Goal: Transaction & Acquisition: Subscribe to service/newsletter

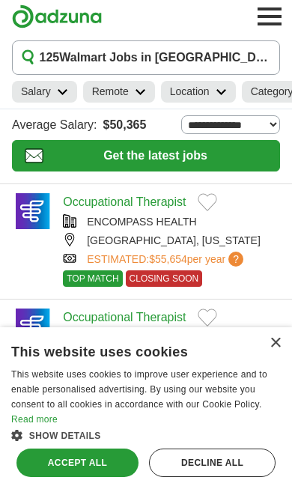
scroll to position [5, 0]
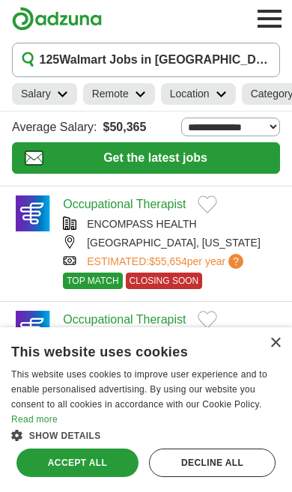
click at [73, 63] on h1 "125 Walmart Jobs in Vero Beach, FL" at bounding box center [155, 60] width 231 height 18
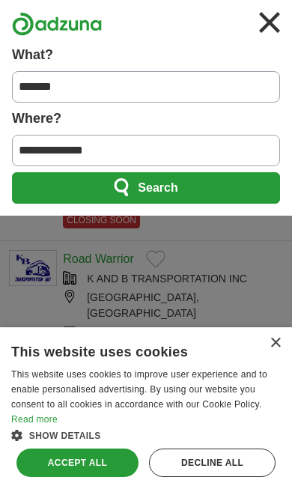
click at [84, 193] on button "Search" at bounding box center [146, 187] width 268 height 31
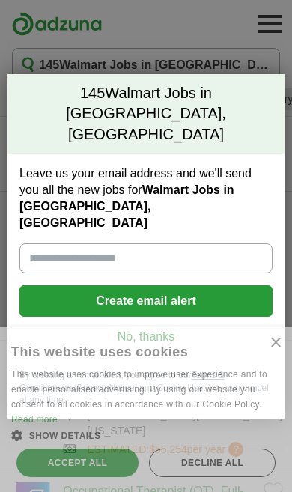
click at [41, 243] on input "Leave us your email address and we'll send you all the new jobs for Walmart Job…" at bounding box center [145, 258] width 253 height 30
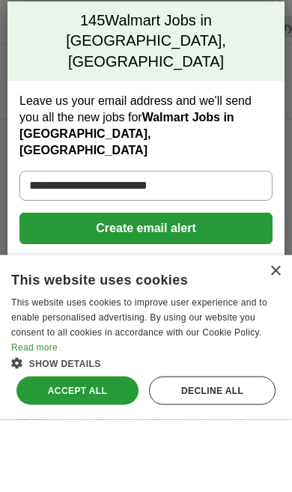
type input "**********"
click at [103, 285] on button "Create email alert" at bounding box center [145, 300] width 253 height 31
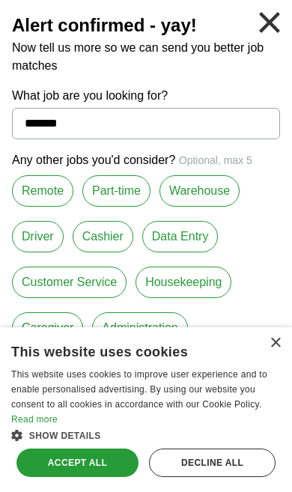
click at [106, 234] on label "Cashier" at bounding box center [103, 236] width 61 height 31
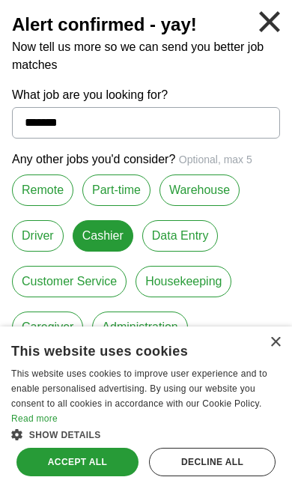
scroll to position [315, 0]
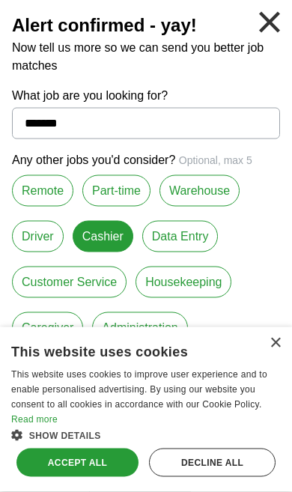
click at [76, 463] on div "Accept all" at bounding box center [77, 462] width 122 height 28
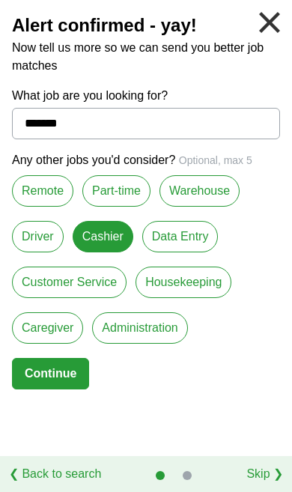
click at [101, 126] on input "*******" at bounding box center [146, 123] width 268 height 31
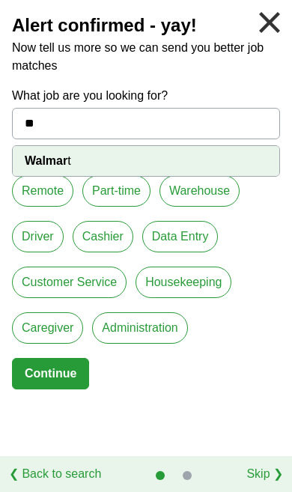
type input "*"
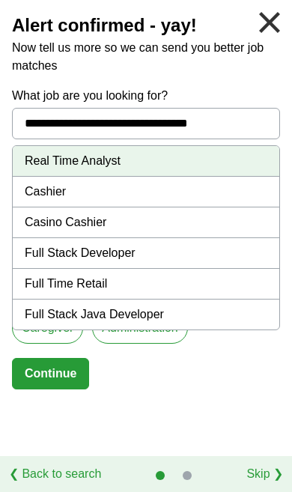
type input "**********"
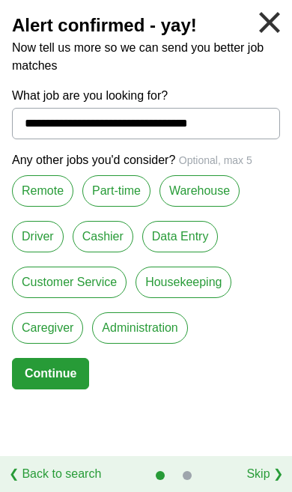
click at [62, 374] on button "Continue" at bounding box center [50, 373] width 77 height 31
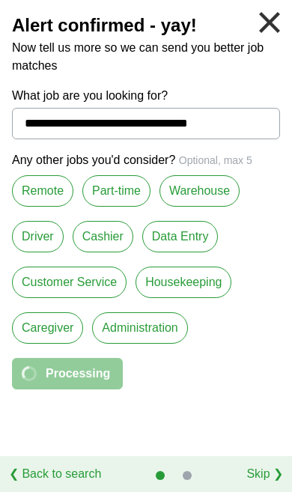
select select "*"
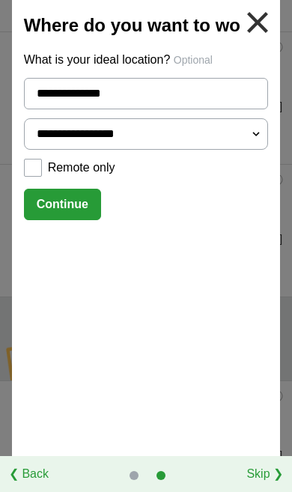
click at [73, 201] on button "Continue" at bounding box center [62, 204] width 77 height 31
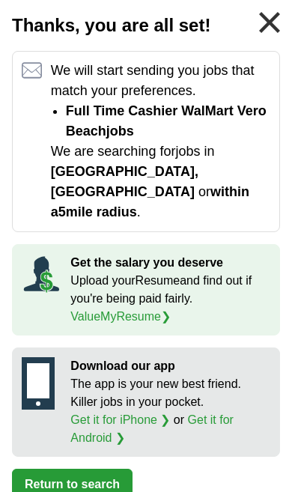
click at [86, 469] on button "Return to search" at bounding box center [72, 484] width 121 height 31
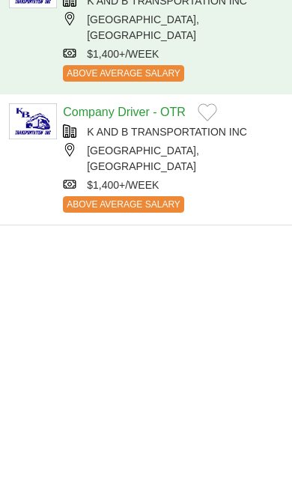
scroll to position [1454, 0]
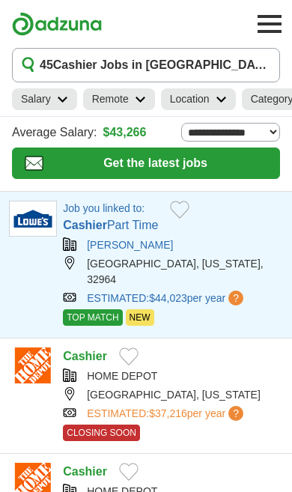
click at [189, 210] on button "Add to favorite jobs" at bounding box center [179, 210] width 19 height 18
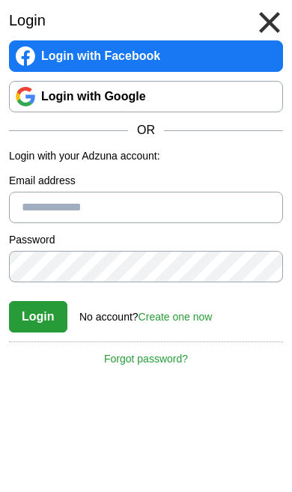
click at [87, 204] on input "Email address" at bounding box center [146, 207] width 274 height 31
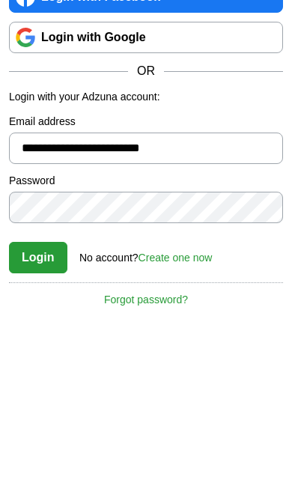
type input "**********"
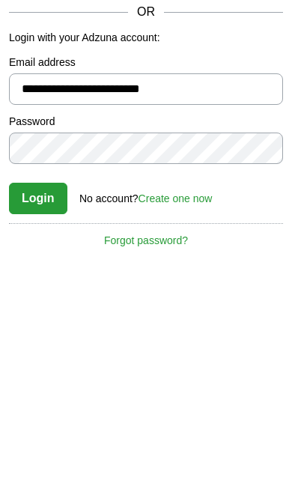
click at [183, 311] on link "Create one now" at bounding box center [175, 317] width 74 height 12
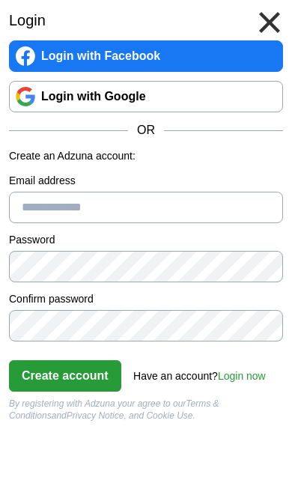
click at [117, 211] on input "Email address" at bounding box center [146, 207] width 274 height 31
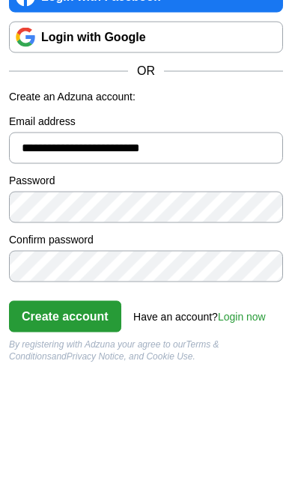
type input "**********"
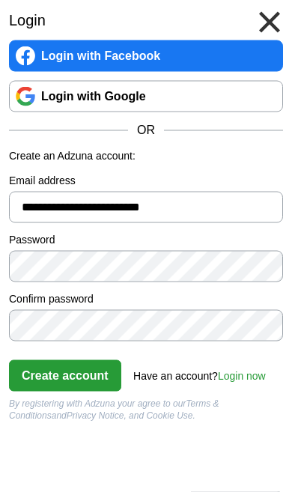
scroll to position [296, 0]
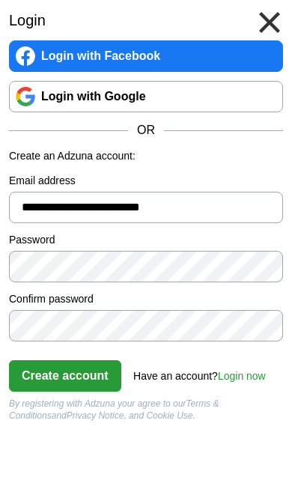
click at [74, 377] on button "Create account" at bounding box center [65, 375] width 112 height 31
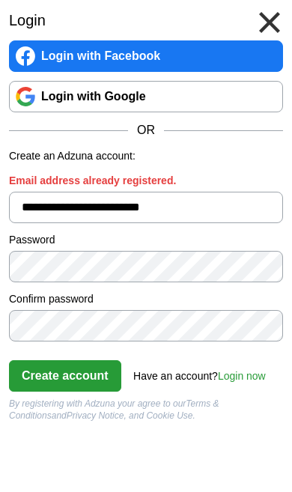
click at [171, 376] on div "Have an account? Login now" at bounding box center [199, 371] width 132 height 25
click at [243, 382] on link "Login now" at bounding box center [242, 376] width 48 height 12
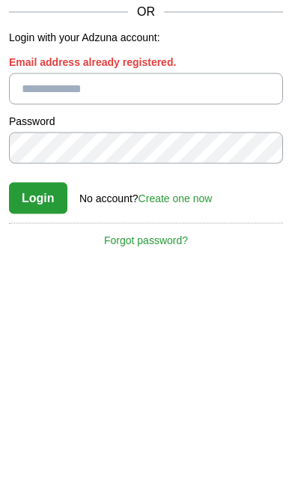
scroll to position [414, 0]
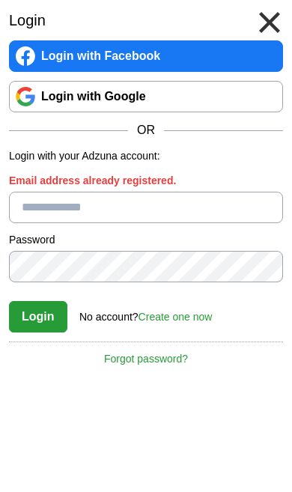
type input "**********"
click at [37, 317] on button "Login" at bounding box center [38, 316] width 58 height 31
click at [41, 322] on button "Login" at bounding box center [38, 316] width 58 height 31
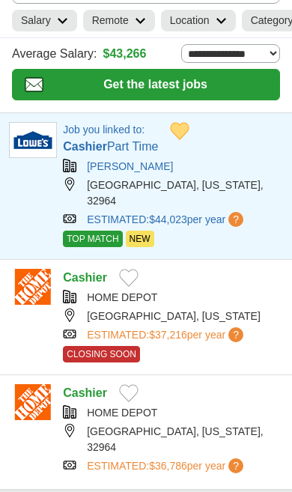
scroll to position [77, 0]
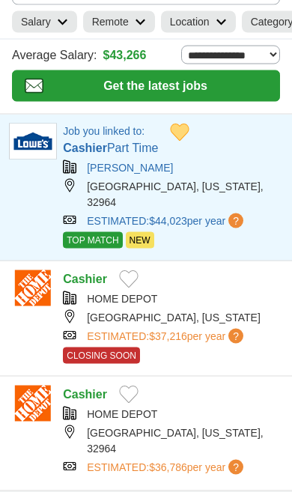
click at [189, 131] on button "Add to favorite jobs" at bounding box center [179, 133] width 19 height 18
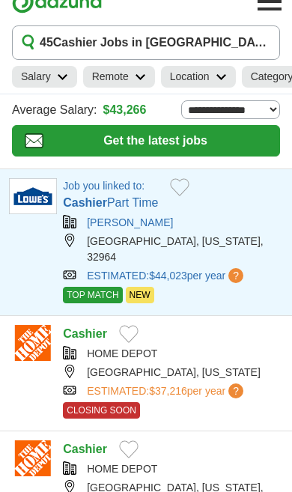
scroll to position [18, 0]
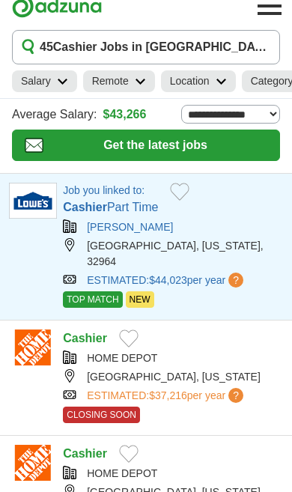
click at [189, 193] on button "Add to favorite jobs" at bounding box center [179, 192] width 19 height 18
click at [133, 329] on button "Add to favorite jobs" at bounding box center [128, 338] width 19 height 18
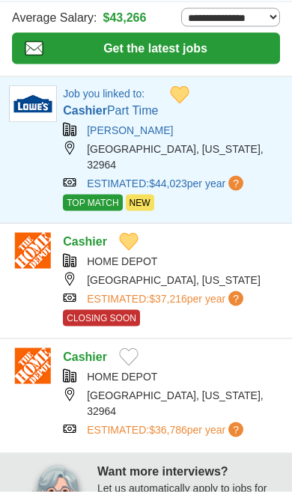
scroll to position [120, 0]
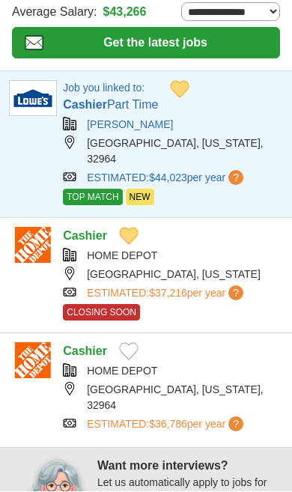
click at [137, 343] on button "Add to favorite jobs" at bounding box center [128, 352] width 19 height 18
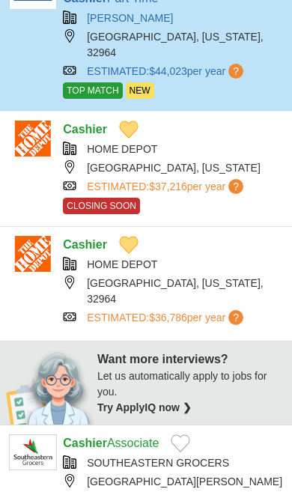
scroll to position [231, 0]
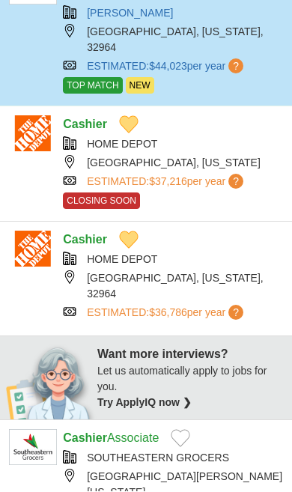
click at [188, 430] on button "Add to favorite jobs" at bounding box center [180, 439] width 19 height 18
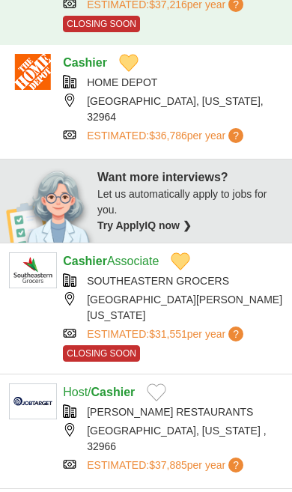
scroll to position [464, 0]
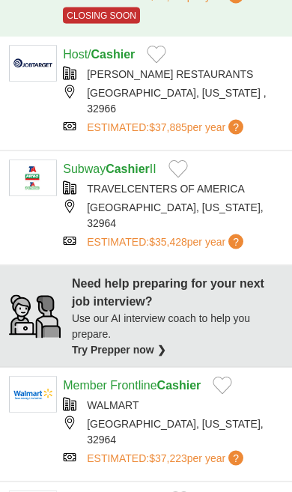
click at [232, 377] on button "Add to favorite jobs" at bounding box center [222, 386] width 19 height 18
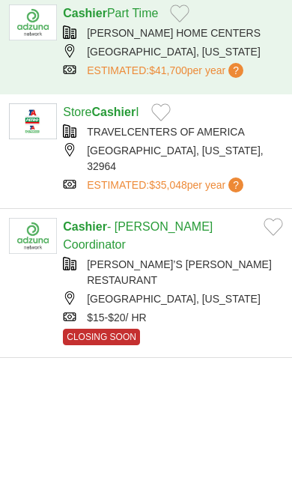
scroll to position [1233, 0]
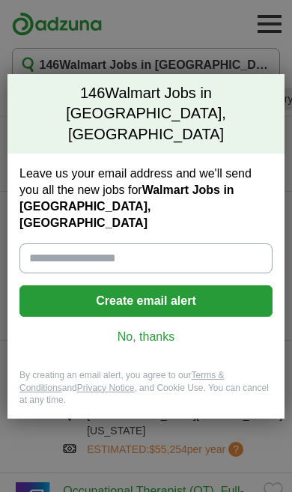
click at [73, 243] on input "Leave us your email address and we'll send you all the new jobs for Walmart Job…" at bounding box center [145, 258] width 253 height 30
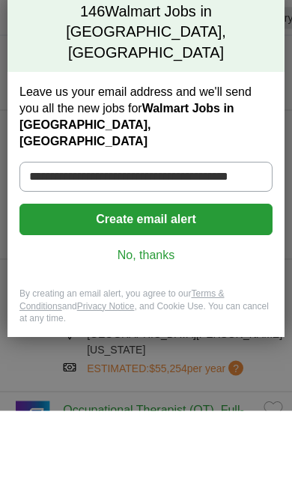
type input "**********"
click at [168, 285] on button "Create email alert" at bounding box center [145, 300] width 253 height 31
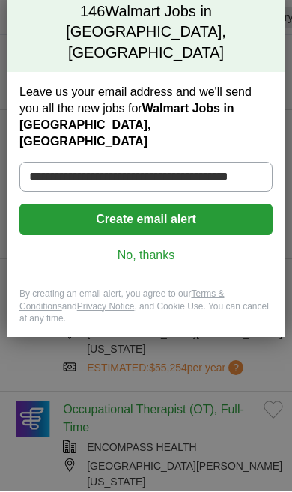
scroll to position [82, 0]
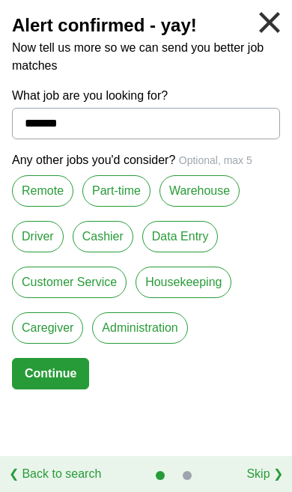
click at [19, 129] on input "*******" at bounding box center [146, 123] width 268 height 31
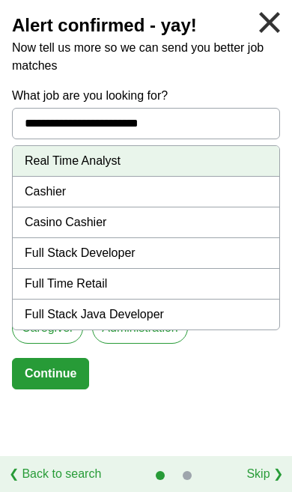
type input "**********"
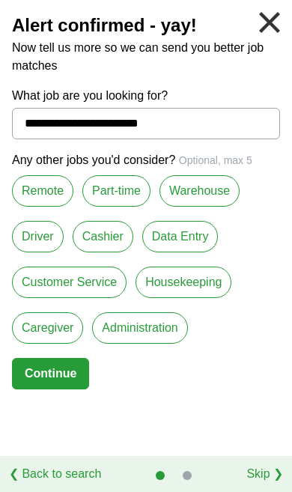
click at [64, 370] on button "Continue" at bounding box center [50, 373] width 77 height 31
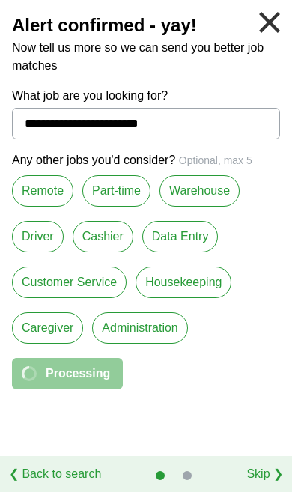
select select "**"
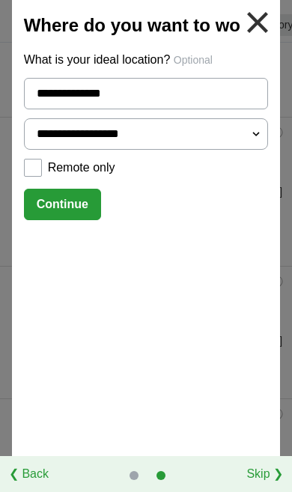
click at [74, 205] on button "Continue" at bounding box center [62, 204] width 77 height 31
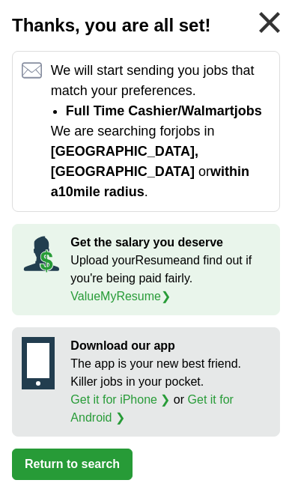
click at [90, 466] on button "Return to search" at bounding box center [72, 463] width 121 height 31
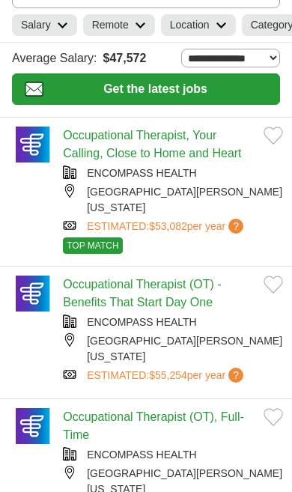
click at [211, 27] on link "Location" at bounding box center [198, 25] width 75 height 22
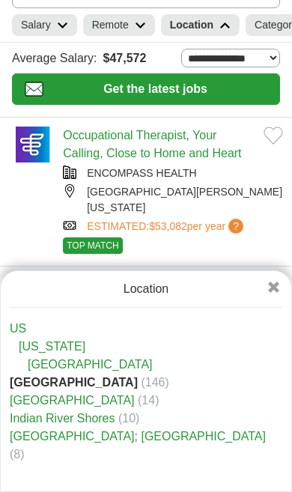
click at [220, 31] on link "Location" at bounding box center [200, 25] width 79 height 22
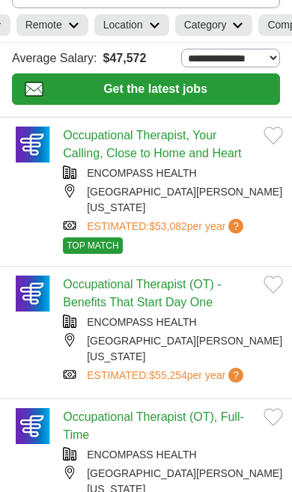
scroll to position [0, 88]
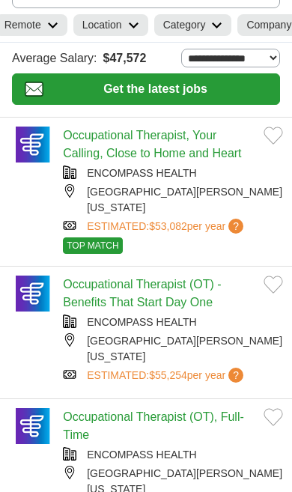
click at [217, 34] on link "Category" at bounding box center [193, 25] width 78 height 22
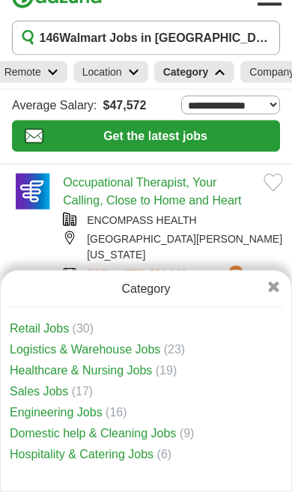
scroll to position [0, 0]
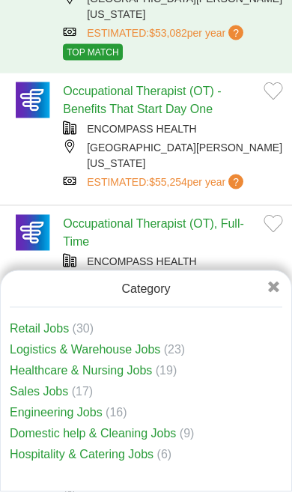
click at [280, 289] on span at bounding box center [273, 289] width 35 height 18
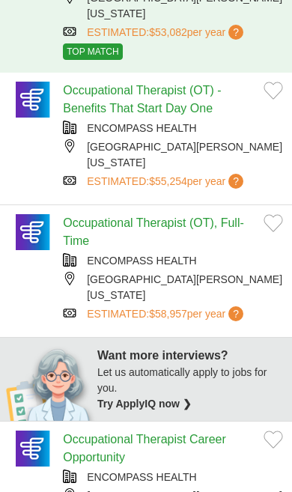
click at [153, 397] on link "Try ApplyIQ now ❯" at bounding box center [144, 403] width 94 height 12
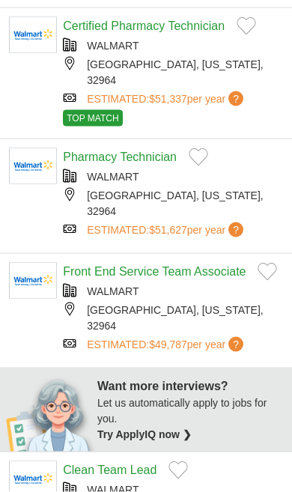
scroll to position [184, 0]
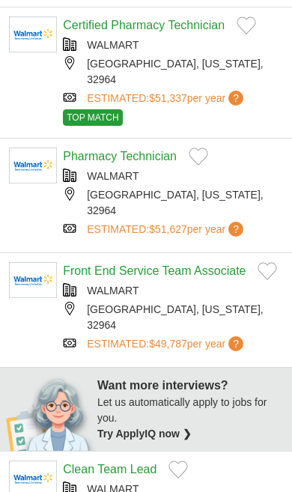
click at [273, 262] on button "Add to favorite jobs" at bounding box center [267, 271] width 19 height 18
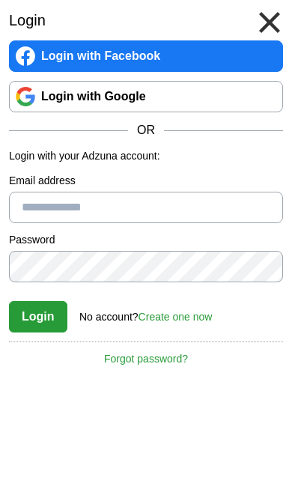
click at [169, 212] on input "Email address" at bounding box center [146, 207] width 274 height 31
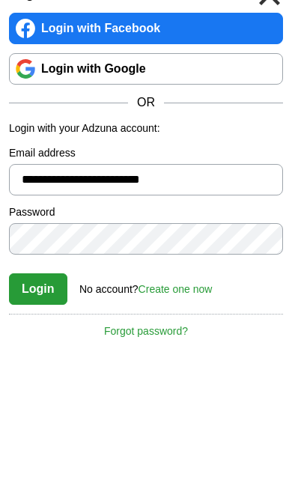
type input "**********"
click at [142, 40] on link "Login with Facebook" at bounding box center [146, 55] width 274 height 31
